Goal: Answer question/provide support

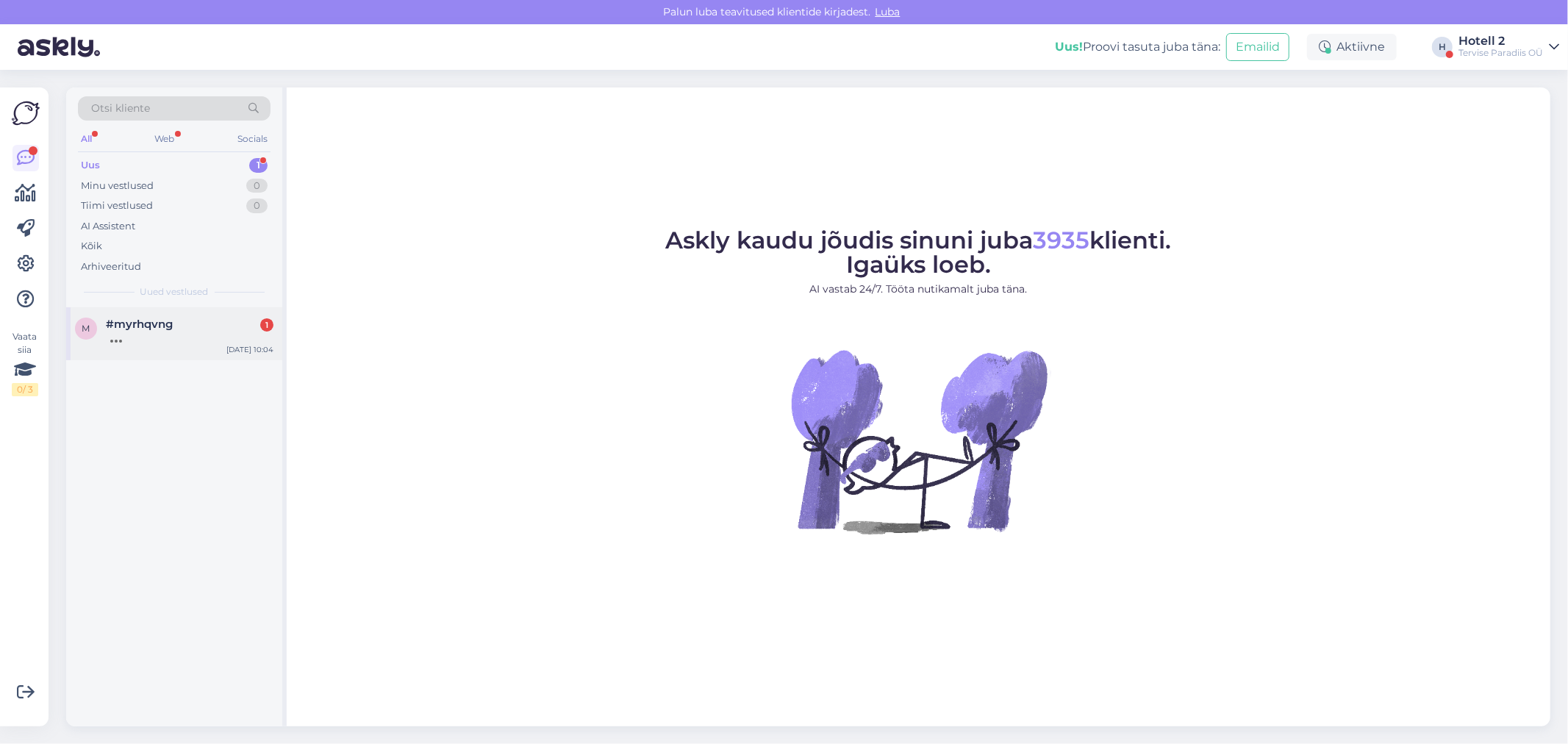
click at [184, 327] on div "#myrhqvng 1" at bounding box center [189, 324] width 168 height 14
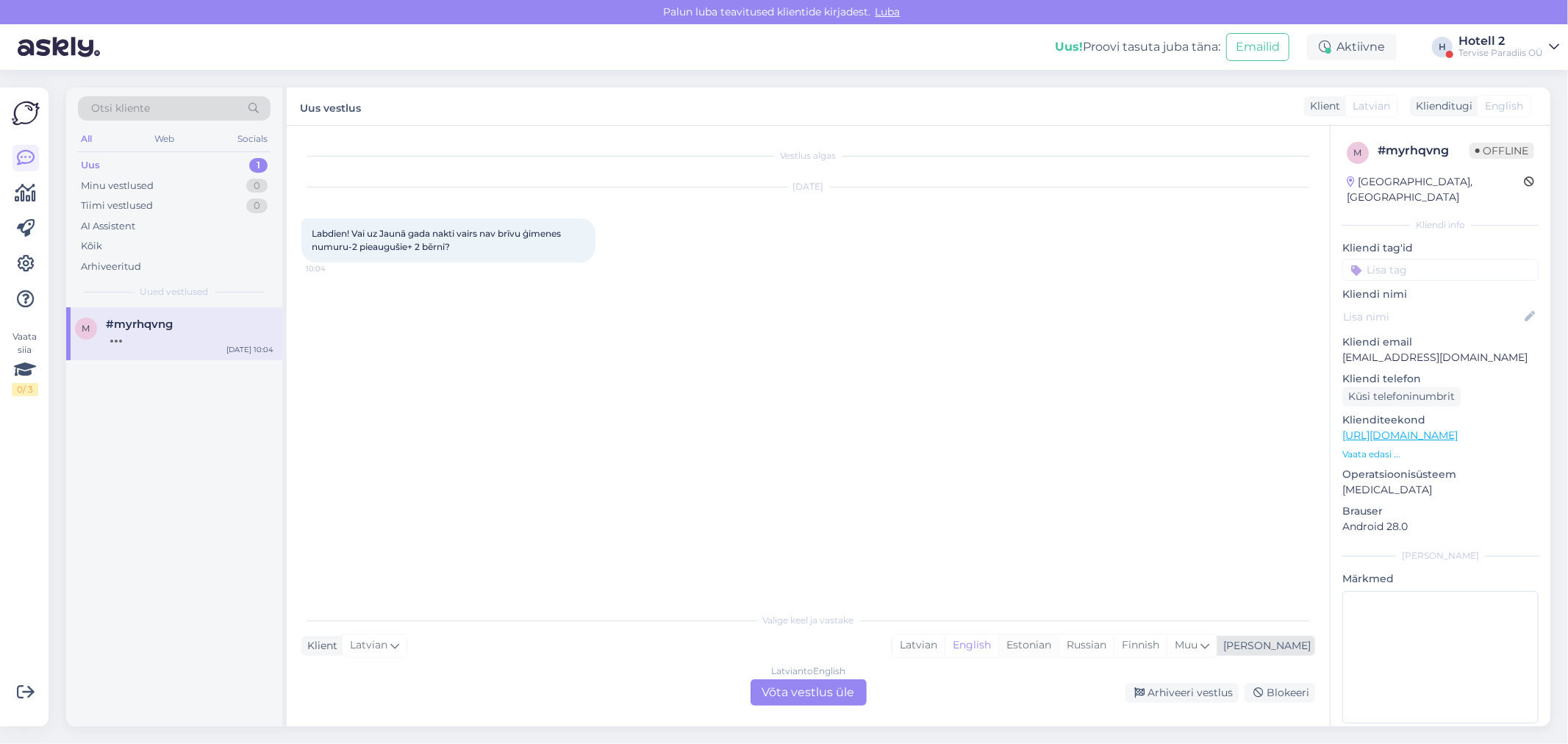
click at [1059, 644] on div "Estonian" at bounding box center [1028, 645] width 60 height 22
click at [834, 691] on div "Latvian to Estonian Võta vestlus üle" at bounding box center [809, 692] width 116 height 26
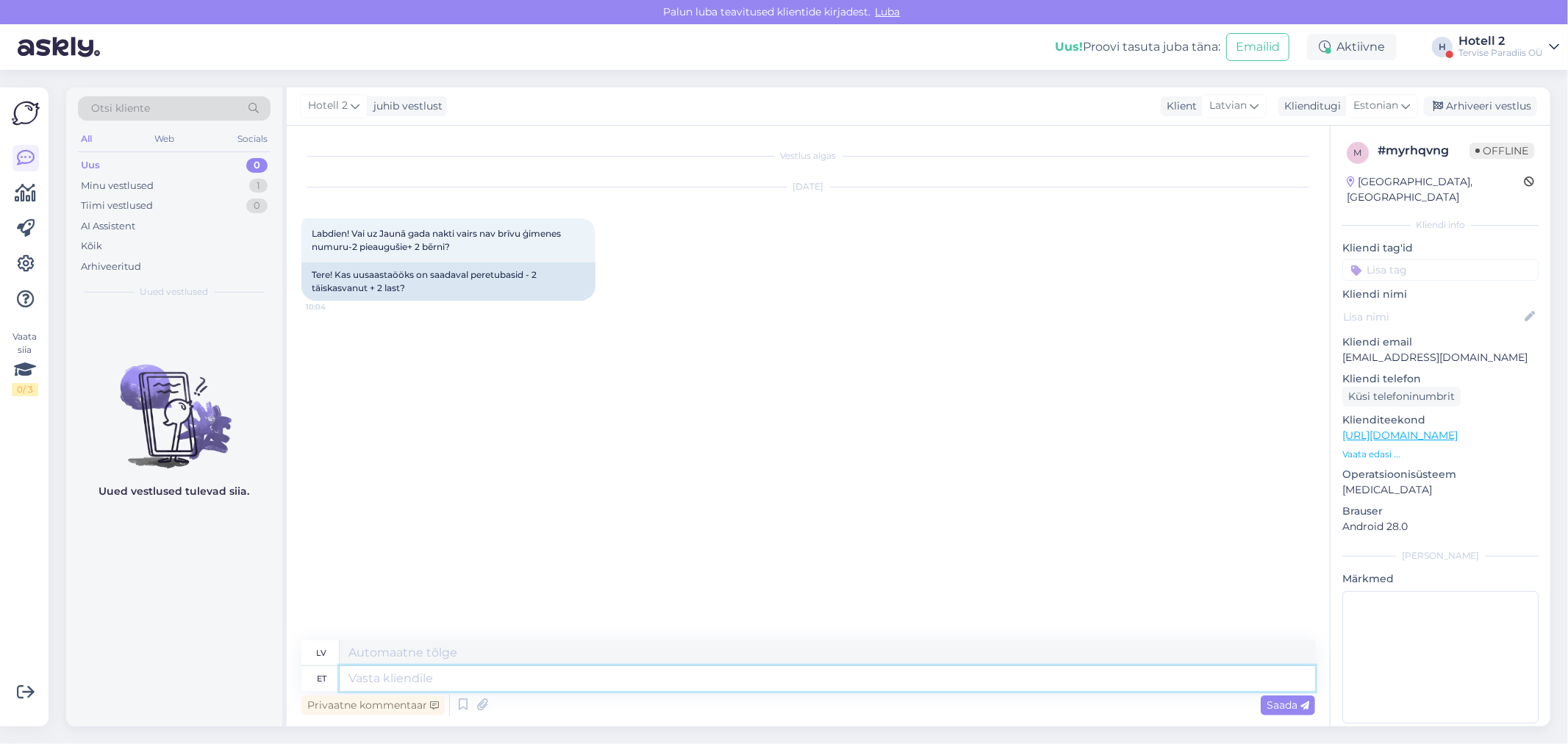
click at [507, 690] on textarea at bounding box center [827, 678] width 976 height 25
type textarea "Tere!"
type textarea "Sveiki!"
type textarea "Palun k"
type textarea "Lūdzu"
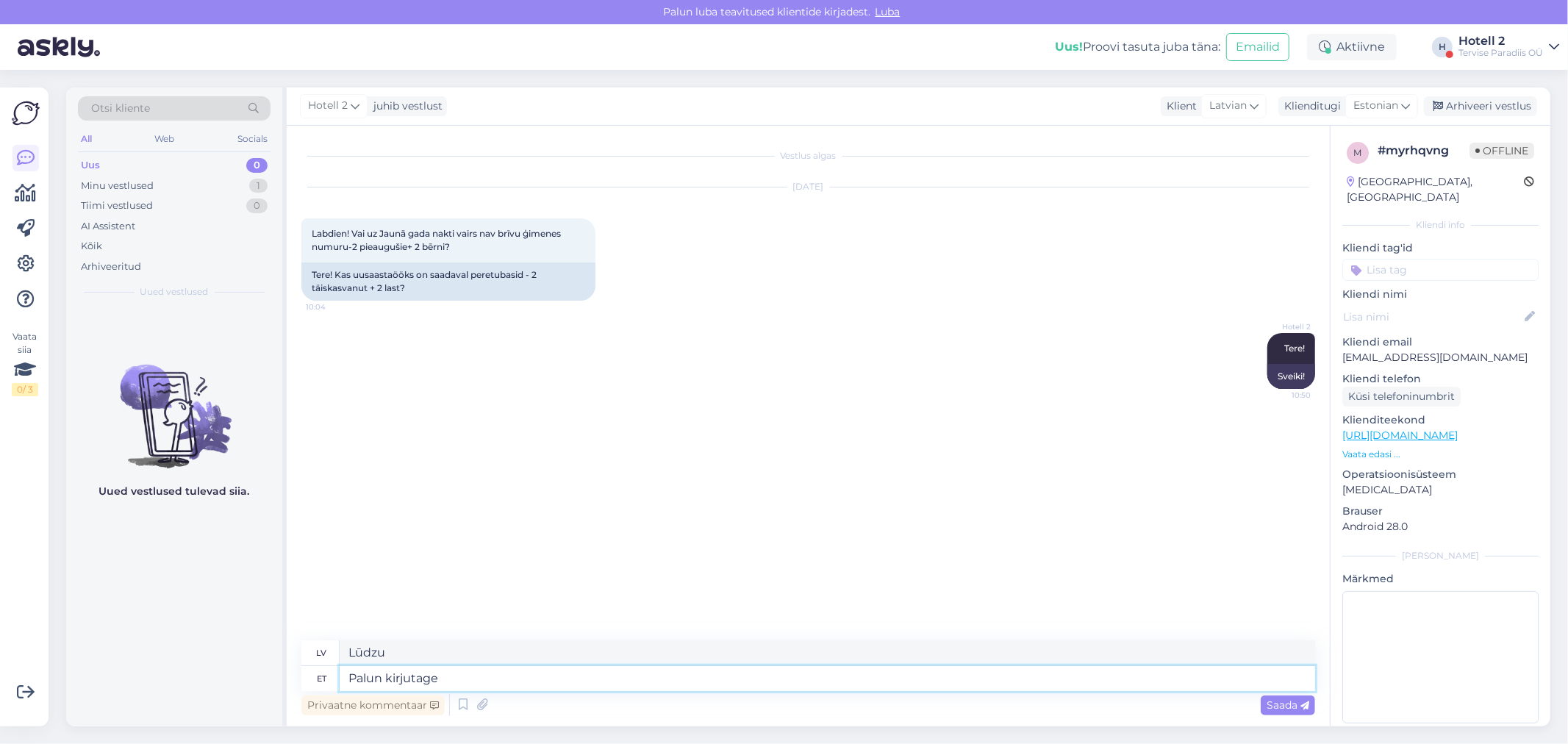
type textarea "Palun kirjutage s"
type textarea "Lūdzu, rakstiet"
type textarea "Palun kirjutage [EMAIL_ADDRESS][DOMAIN_NAME]"
type textarea "Lūdzu, rakstiet uz [EMAIL_ADDRESS][DOMAIN_NAME]"
type textarea "Palun kirjutage [EMAIL_ADDRESS][DOMAIN_NAME] või br"
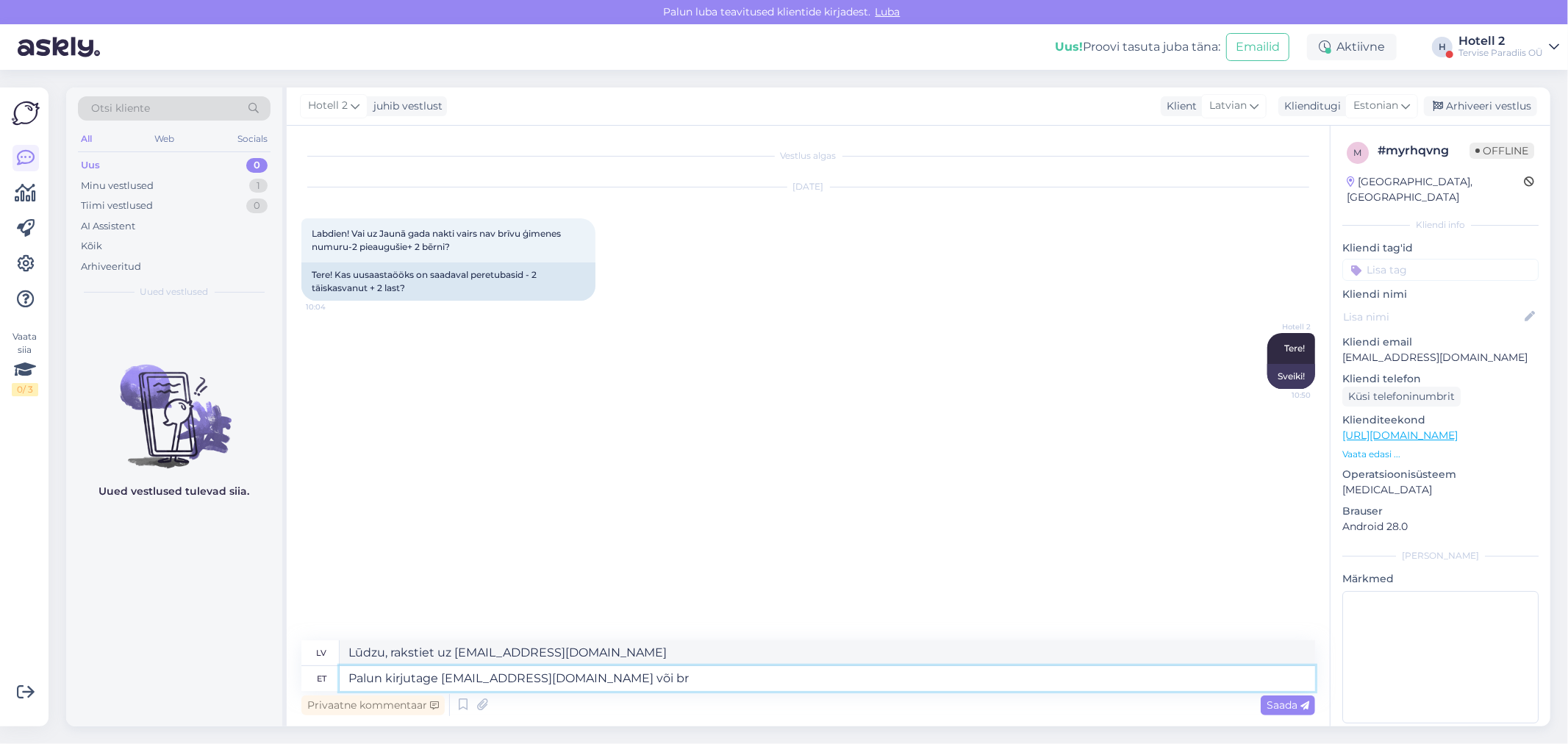
type textarea "Lūdzu, rakstiet uz [EMAIL_ADDRESS][DOMAIN_NAME] vai"
type textarea "Palun kirjutage [EMAIL_ADDRESS][DOMAIN_NAME] või brone"
type textarea "Lūdzu, rakstiet uz [EMAIL_ADDRESS][DOMAIN_NAME] vai rezervējiet"
type textarea "Palun kirjutage [EMAIL_ADDRESS][DOMAIN_NAME] või broneerige meie k"
type textarea "Lūdzu, rakstiet uz [EMAIL_ADDRESS][DOMAIN_NAME] vai rezervējiet pie mums."
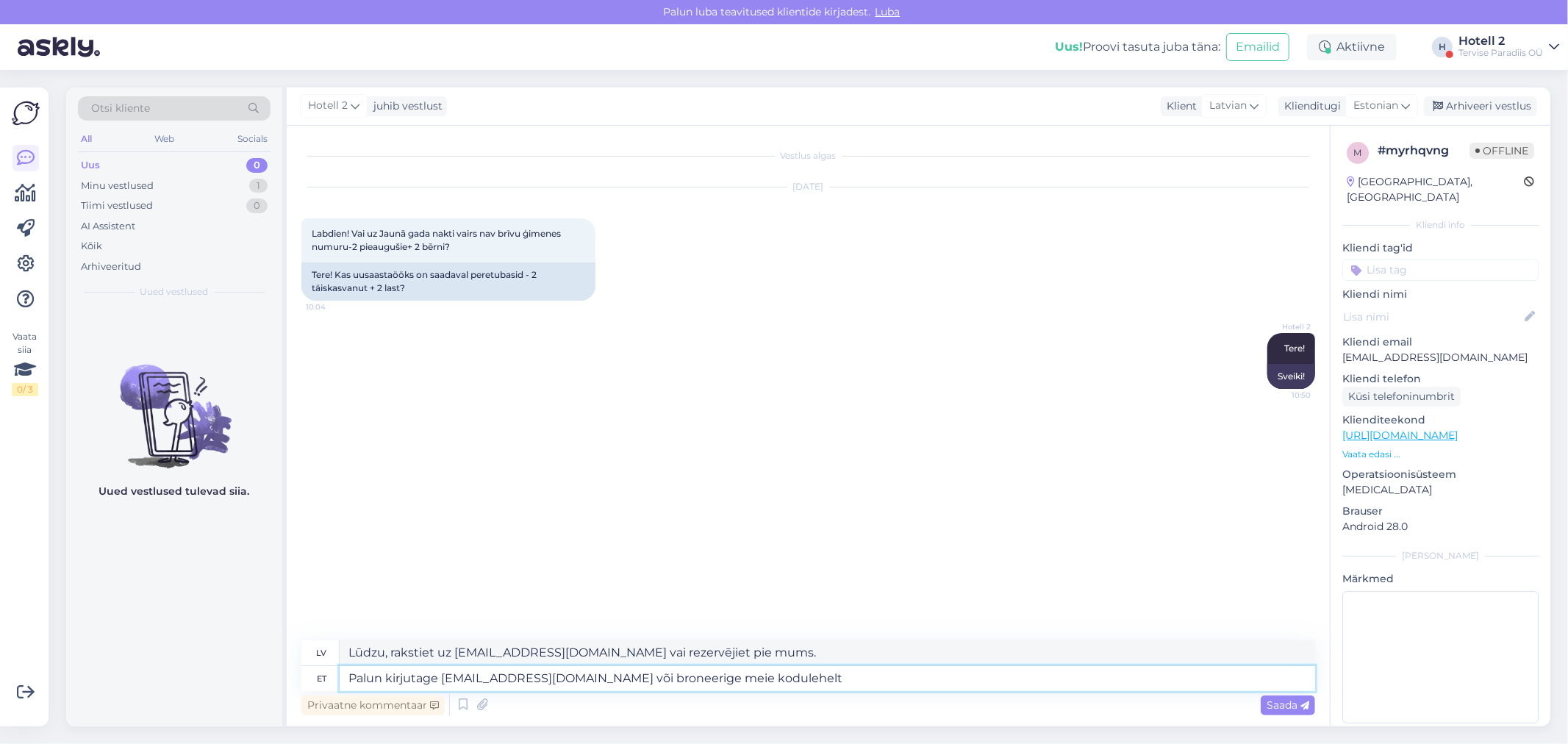
type textarea "Palun kirjutage [EMAIL_ADDRESS][DOMAIN_NAME] või broneerige meie kodulehelt."
type textarea "Lūdzu, rakstiet uz [EMAIL_ADDRESS][DOMAIN_NAME] vai rezervējiet mūsu mājaslapā."
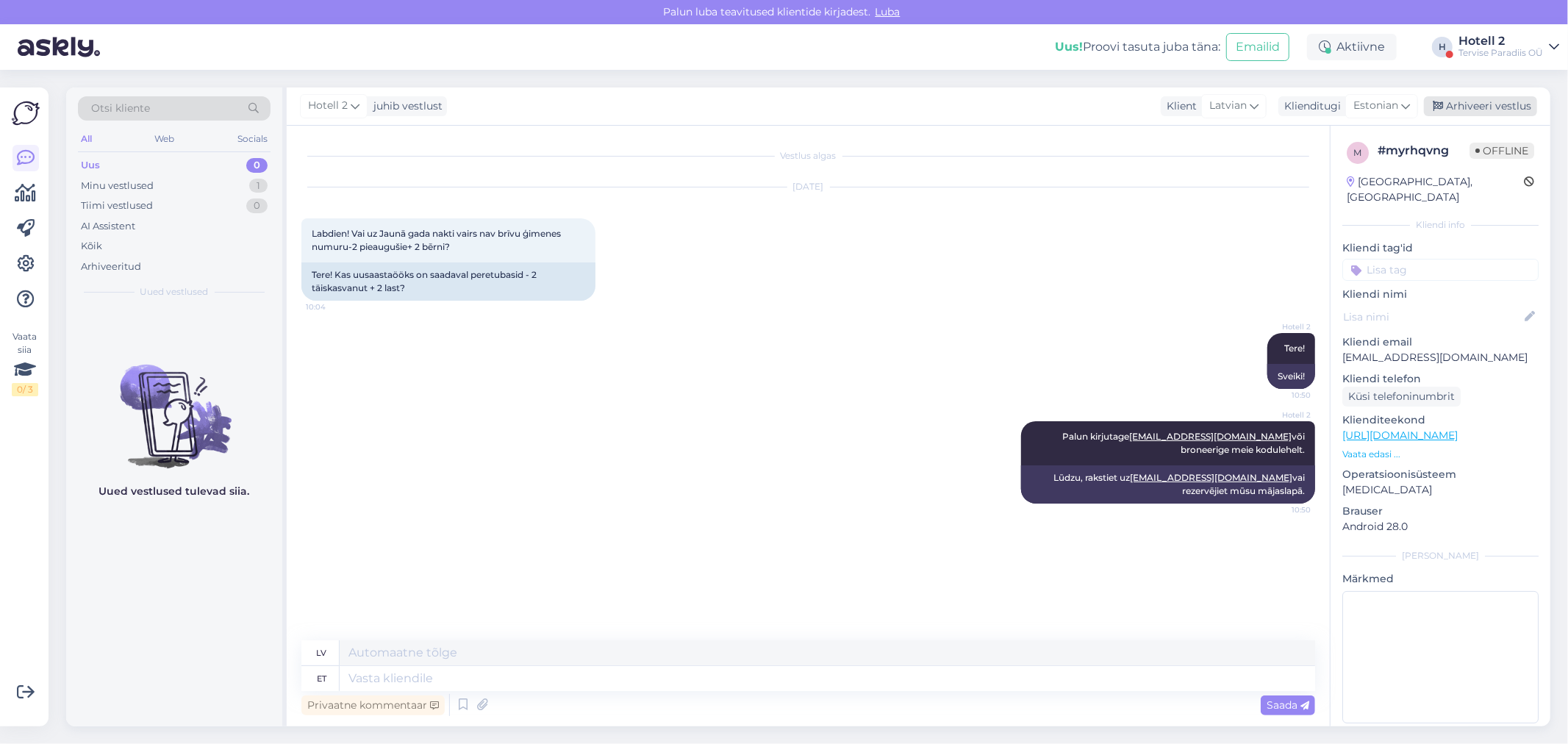
click at [1485, 106] on div "Arhiveeri vestlus" at bounding box center [1480, 106] width 113 height 20
